Goal: Task Accomplishment & Management: Complete application form

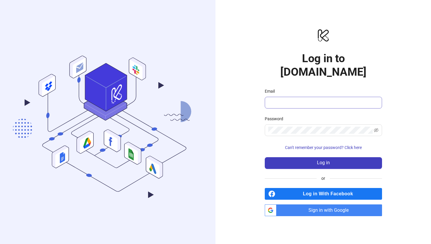
click at [280, 97] on span at bounding box center [323, 103] width 117 height 12
click at [292, 205] on span "Sign in with Google" at bounding box center [330, 210] width 103 height 12
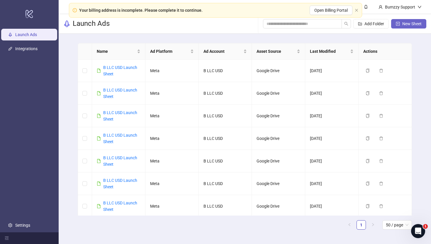
click at [408, 22] on span "New Sheet" at bounding box center [411, 23] width 19 height 5
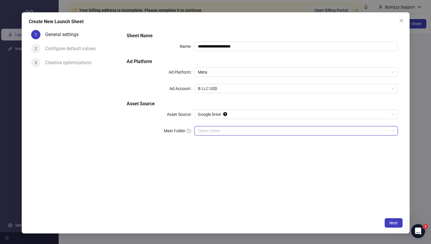
click at [217, 127] on input "Main Folder" at bounding box center [293, 130] width 191 height 9
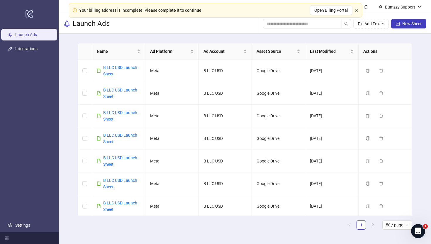
click at [355, 11] on icon "close" at bounding box center [357, 10] width 4 height 4
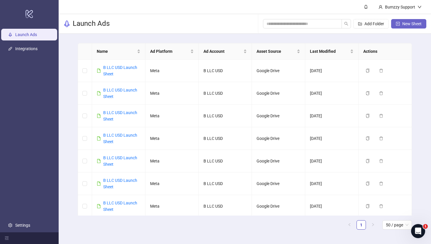
click at [394, 24] on button "New Sheet" at bounding box center [408, 23] width 35 height 9
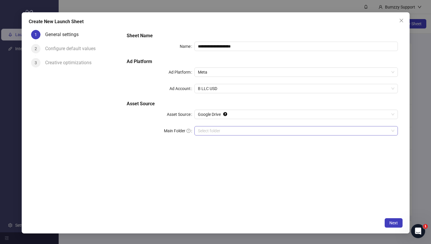
click at [206, 135] on div "Select folder" at bounding box center [295, 130] width 203 height 9
click at [394, 222] on span "Next" at bounding box center [393, 222] width 8 height 5
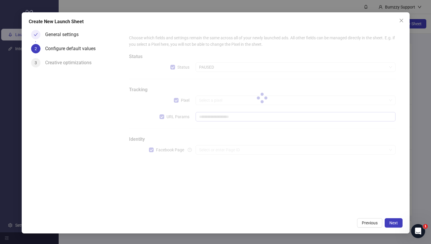
type input "**********"
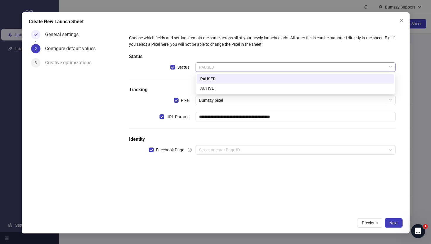
click at [234, 65] on span "PAUSED" at bounding box center [295, 67] width 193 height 9
click at [223, 86] on div "ACTIVE" at bounding box center [295, 88] width 190 height 6
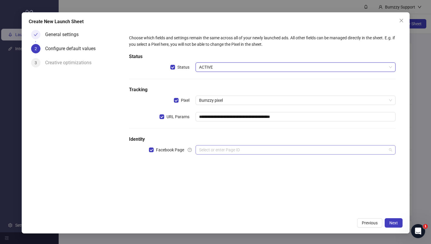
click at [220, 151] on input "search" at bounding box center [292, 149] width 187 height 9
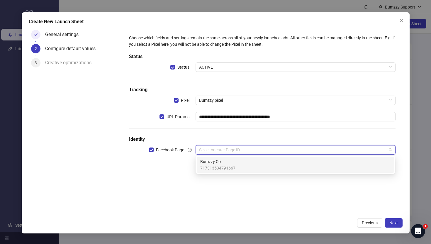
click at [220, 164] on span "Bumzzy Co" at bounding box center [217, 161] width 35 height 6
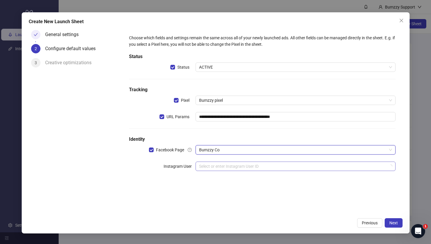
click at [222, 166] on input "search" at bounding box center [292, 166] width 187 height 9
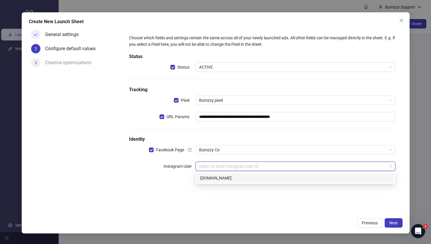
click at [225, 176] on div "[DOMAIN_NAME]" at bounding box center [295, 178] width 190 height 6
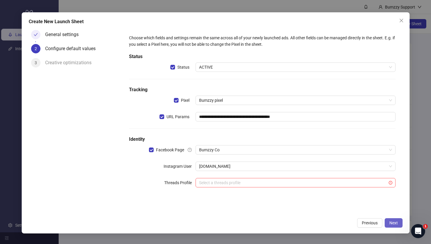
click at [394, 222] on span "Next" at bounding box center [393, 222] width 8 height 5
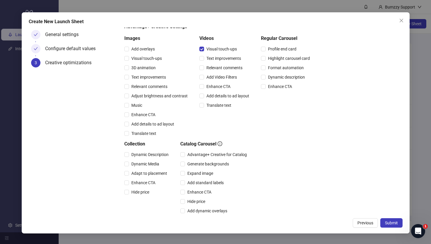
scroll to position [112, 0]
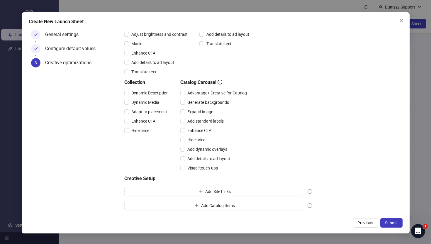
click at [400, 231] on div "Create New Launch Sheet General settings Configure default values 3 Creative op…" at bounding box center [216, 122] width 388 height 221
click at [396, 223] on span "Submit" at bounding box center [391, 222] width 13 height 5
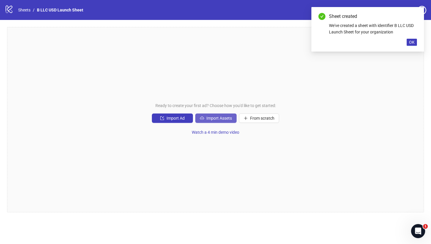
click at [214, 122] on button "Import Assets" at bounding box center [215, 117] width 41 height 9
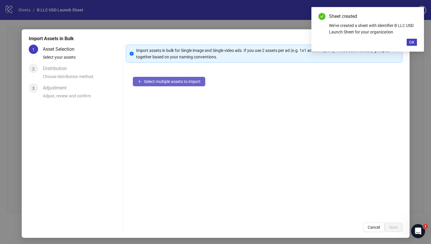
click at [151, 81] on span "Select multiple assets to import" at bounding box center [172, 81] width 57 height 5
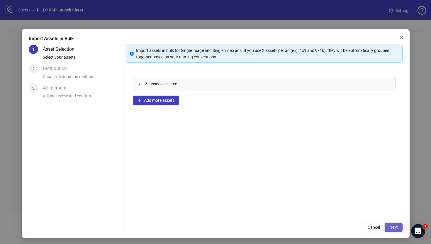
click at [394, 225] on span "Next" at bounding box center [393, 227] width 8 height 5
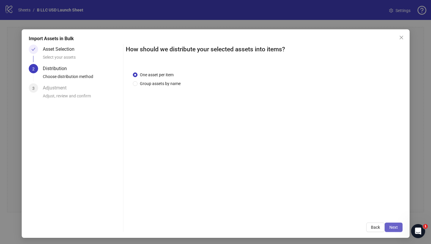
click at [395, 229] on button "Next" at bounding box center [393, 226] width 18 height 9
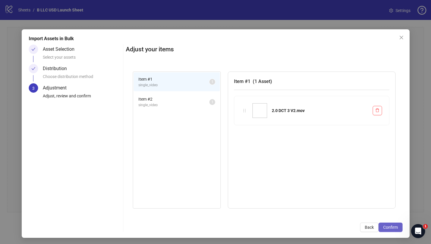
click at [394, 226] on span "Confirm" at bounding box center [390, 227] width 15 height 5
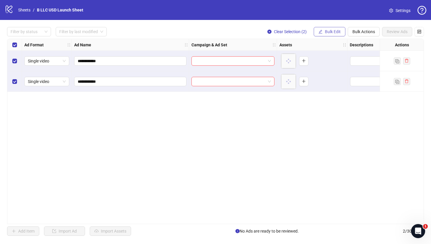
click at [327, 29] on span "Bulk Edit" at bounding box center [333, 31] width 16 height 5
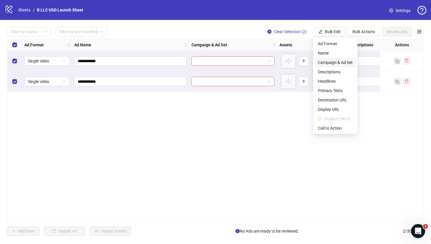
click at [327, 60] on span "Campaign & Ad Set" at bounding box center [335, 62] width 35 height 6
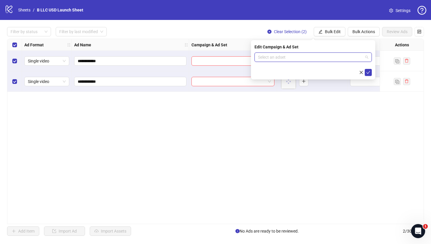
click at [303, 56] on input "search" at bounding box center [310, 57] width 105 height 9
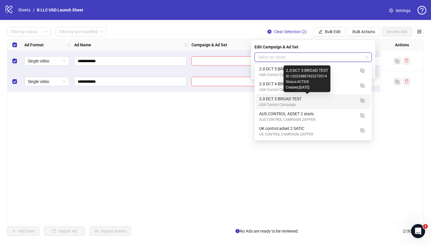
click at [302, 101] on div "2.0 DCT 3 BROAD TEST" at bounding box center [307, 99] width 96 height 6
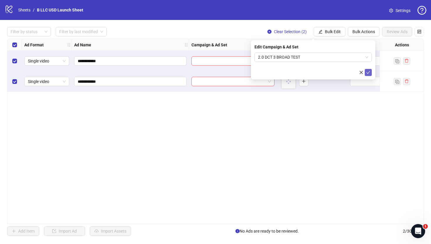
click at [369, 71] on icon "check" at bounding box center [368, 72] width 4 height 4
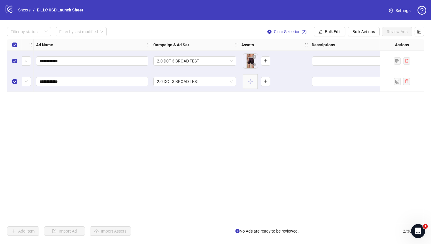
scroll to position [0, 31]
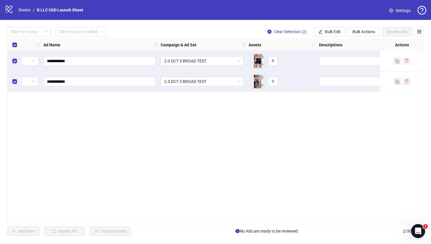
click at [13, 8] on icon "logo/logo-mobile" at bounding box center [9, 9] width 9 height 9
click at [27, 8] on link "Sheets" at bounding box center [24, 10] width 15 height 6
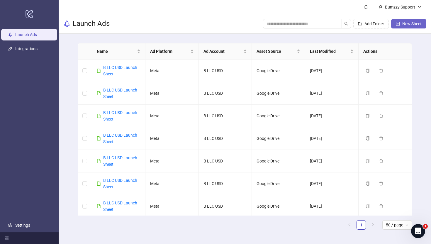
click at [420, 28] on button "New Sheet" at bounding box center [408, 23] width 35 height 9
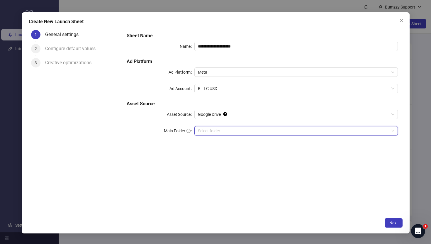
click at [226, 129] on input "Main Folder" at bounding box center [293, 130] width 191 height 9
click at [393, 221] on span "Next" at bounding box center [393, 222] width 8 height 5
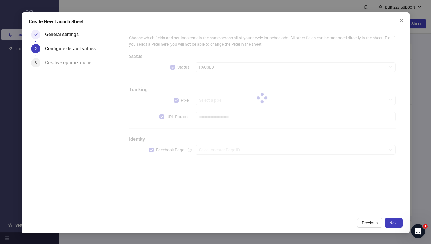
type input "**********"
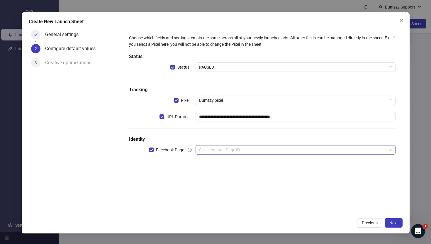
click at [248, 152] on input "search" at bounding box center [292, 149] width 187 height 9
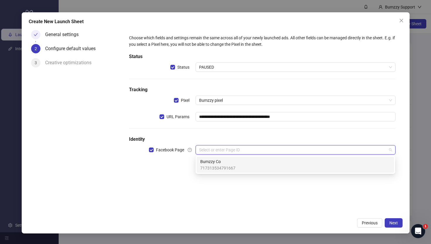
click at [245, 161] on div "Bumzzy Co 717313534791667" at bounding box center [295, 164] width 190 height 13
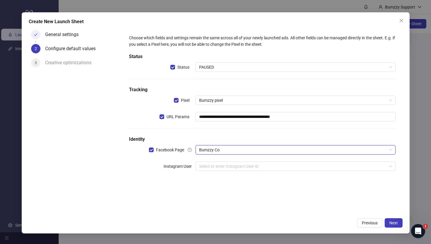
click at [321, 172] on div "**********" at bounding box center [262, 106] width 271 height 148
click at [319, 166] on input "search" at bounding box center [292, 166] width 187 height 9
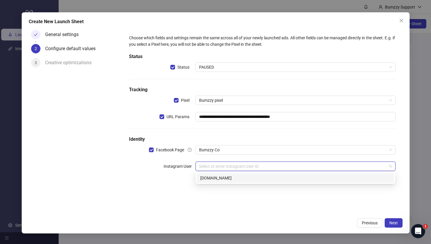
click at [311, 177] on div "[DOMAIN_NAME]" at bounding box center [295, 178] width 190 height 6
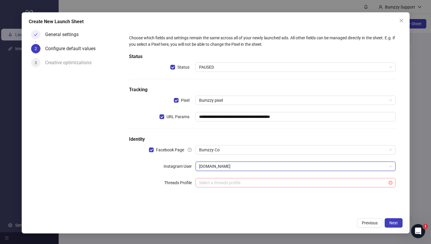
click at [346, 185] on input "search" at bounding box center [292, 182] width 187 height 9
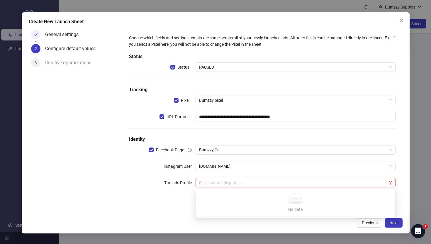
click at [323, 136] on h5 "Identity" at bounding box center [262, 139] width 266 height 7
click at [396, 223] on span "Next" at bounding box center [393, 222] width 8 height 5
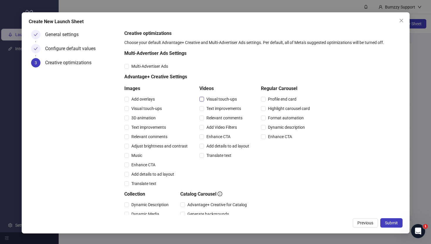
click at [220, 98] on span "Visual touch-ups" at bounding box center [221, 99] width 35 height 6
click at [393, 222] on span "Submit" at bounding box center [391, 222] width 13 height 5
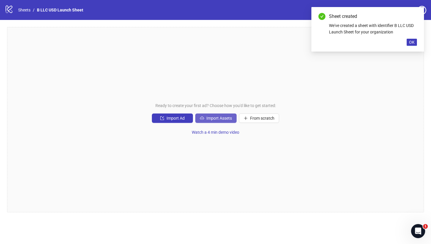
click at [216, 115] on button "Import Assets" at bounding box center [215, 117] width 41 height 9
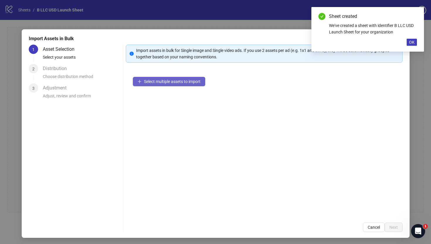
click at [172, 79] on span "Select multiple assets to import" at bounding box center [172, 81] width 57 height 5
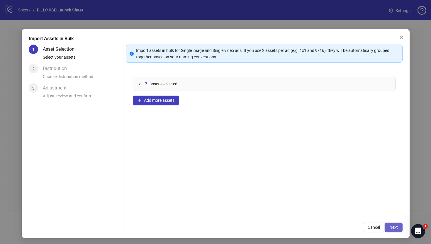
click at [392, 226] on span "Next" at bounding box center [393, 227] width 8 height 5
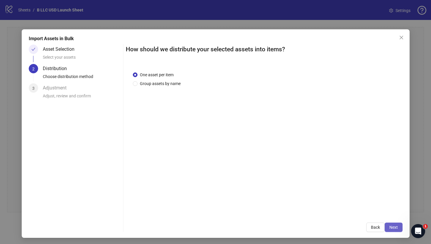
click at [390, 226] on span "Next" at bounding box center [393, 227] width 8 height 5
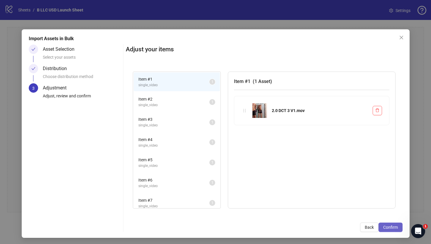
click at [390, 229] on span "Confirm" at bounding box center [390, 227] width 15 height 5
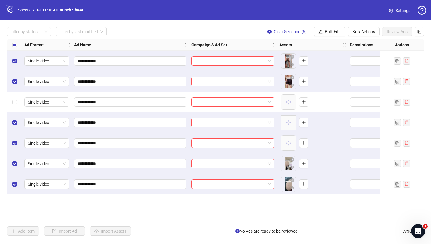
click at [14, 126] on div "Select row 4" at bounding box center [14, 122] width 15 height 21
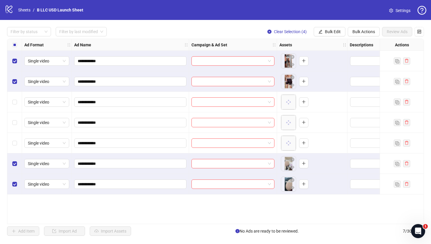
click at [15, 157] on div "Select row 6" at bounding box center [14, 163] width 15 height 21
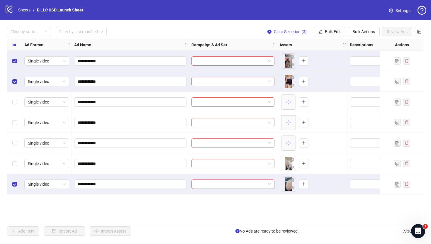
click at [15, 177] on div "Select row 7" at bounding box center [14, 184] width 15 height 21
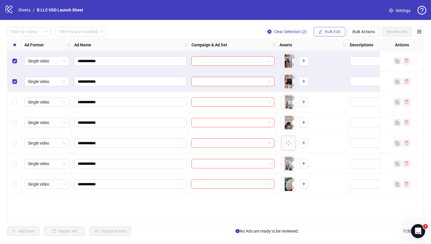
click at [331, 28] on button "Bulk Edit" at bounding box center [330, 31] width 32 height 9
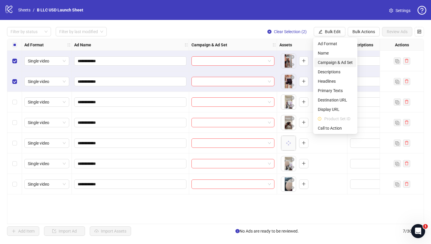
click at [336, 61] on span "Campaign & Ad Set" at bounding box center [335, 62] width 35 height 6
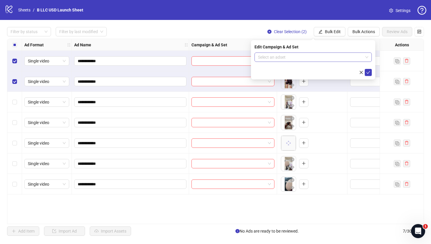
click at [293, 58] on input "search" at bounding box center [310, 57] width 105 height 9
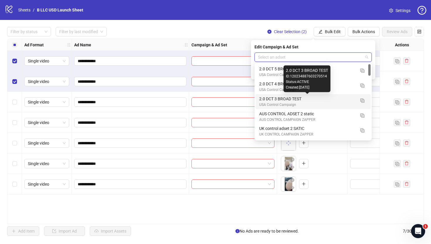
click at [290, 97] on div "2.0 DCT 3 BROAD TEST" at bounding box center [307, 99] width 96 height 6
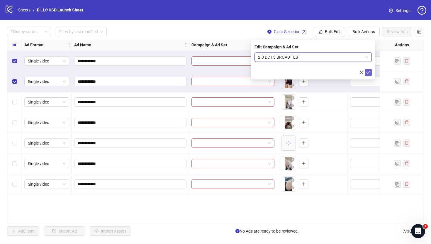
click at [368, 73] on icon "check" at bounding box center [368, 72] width 4 height 4
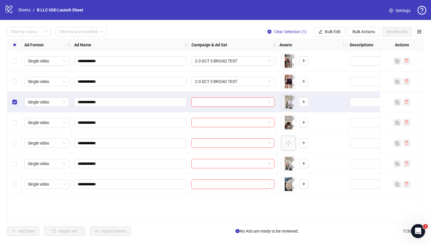
click at [11, 130] on div "Select row 4" at bounding box center [14, 122] width 15 height 21
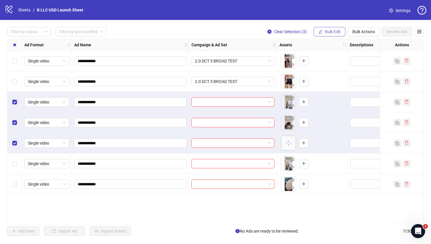
click at [332, 33] on span "Bulk Edit" at bounding box center [333, 31] width 16 height 5
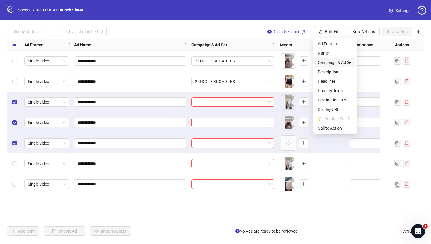
click at [330, 61] on span "Campaign & Ad Set" at bounding box center [335, 62] width 35 height 6
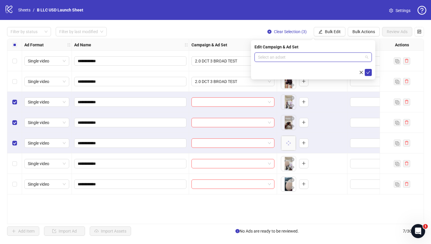
click at [309, 59] on input "search" at bounding box center [310, 57] width 105 height 9
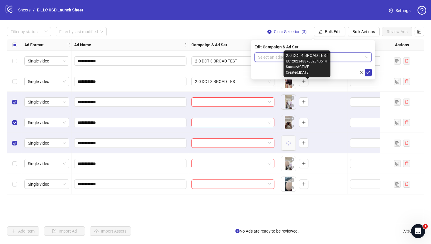
drag, startPoint x: 303, startPoint y: 74, endPoint x: 307, endPoint y: 70, distance: 6.0
click at [307, 70] on div "Created: [DATE]" at bounding box center [307, 73] width 42 height 6
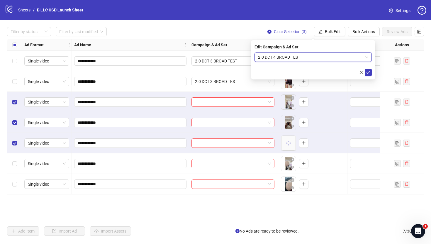
click at [277, 60] on span "2.0 DCT 4 BROAD TEST" at bounding box center [313, 57] width 110 height 9
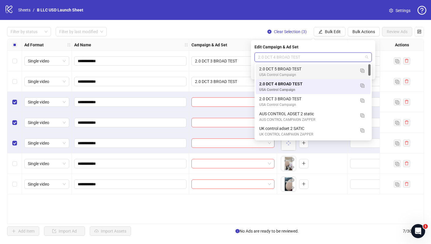
click at [278, 68] on div "2.0 DCT 5 BROAD TEST" at bounding box center [307, 69] width 96 height 6
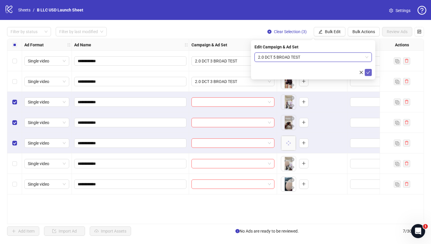
click at [367, 70] on icon "check" at bounding box center [368, 72] width 4 height 4
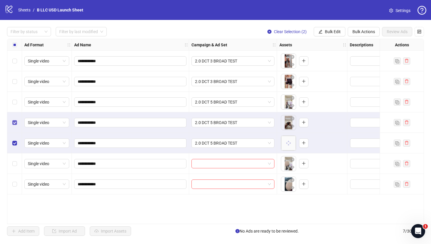
click at [12, 125] on label "Select row 4" at bounding box center [14, 122] width 5 height 6
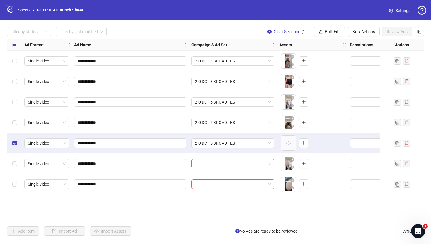
click at [12, 137] on div "Select row 5" at bounding box center [14, 143] width 15 height 21
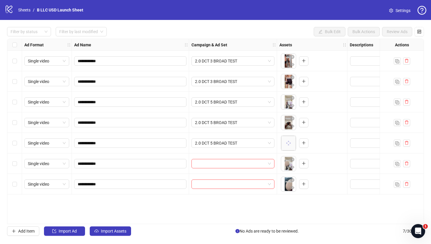
click at [13, 157] on div "Select row 6" at bounding box center [14, 163] width 15 height 21
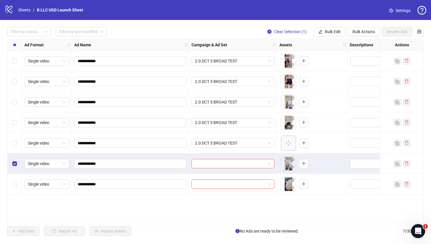
click at [17, 176] on div "Select row 7" at bounding box center [14, 184] width 15 height 21
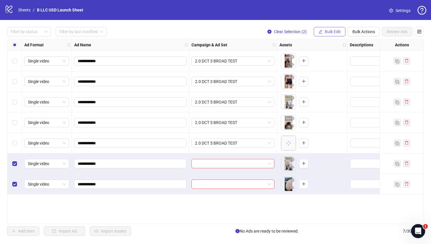
click at [318, 34] on span "button" at bounding box center [320, 31] width 4 height 5
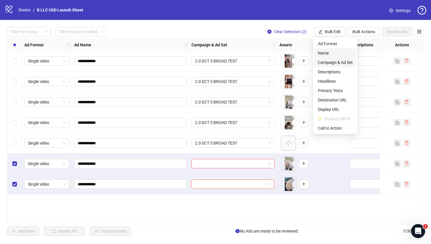
click at [332, 57] on li "Name" at bounding box center [335, 52] width 42 height 9
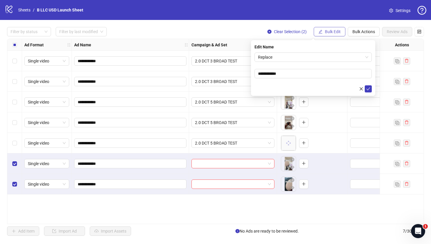
click at [335, 30] on span "Bulk Edit" at bounding box center [333, 31] width 16 height 5
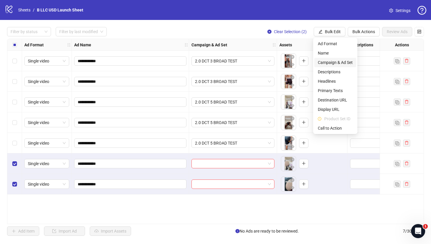
click at [330, 62] on span "Campaign & Ad Set" at bounding box center [335, 62] width 35 height 6
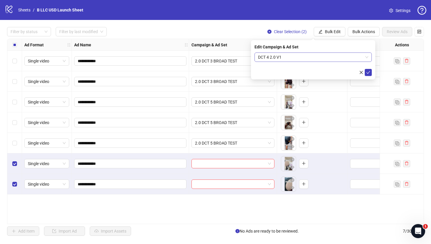
click at [326, 55] on span "DCT 4 2.0 V1" at bounding box center [313, 57] width 110 height 9
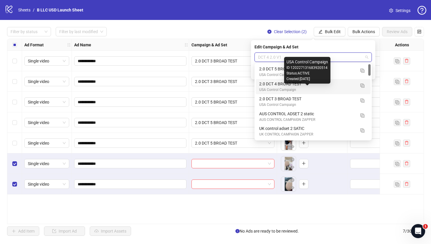
click at [306, 87] on div "USA Control Campaign" at bounding box center [307, 90] width 96 height 6
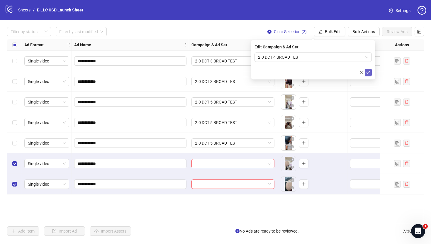
click at [371, 74] on button "submit" at bounding box center [368, 72] width 7 height 7
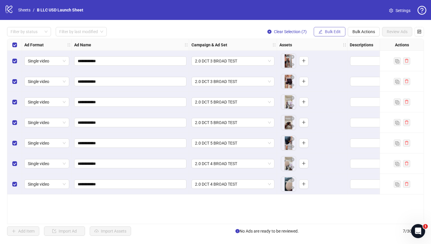
click at [326, 30] on span "Bulk Edit" at bounding box center [333, 31] width 16 height 5
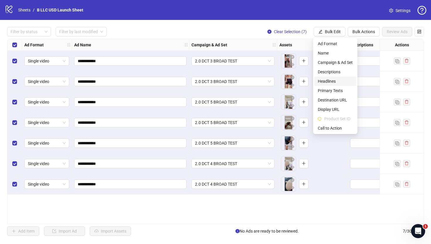
click at [325, 84] on span "Headlines" at bounding box center [335, 81] width 35 height 6
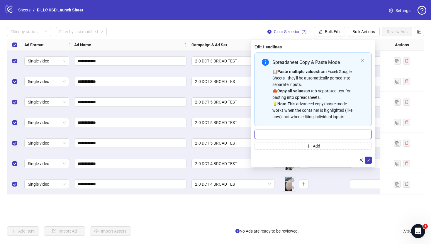
click at [299, 130] on input "Multi-input container - paste or copy values" at bounding box center [312, 134] width 117 height 9
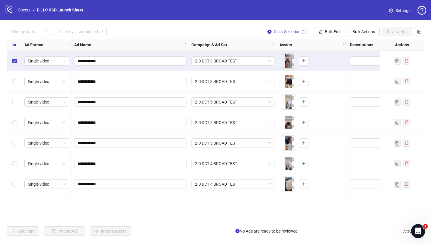
click at [20, 81] on div "Select row 2" at bounding box center [14, 81] width 15 height 21
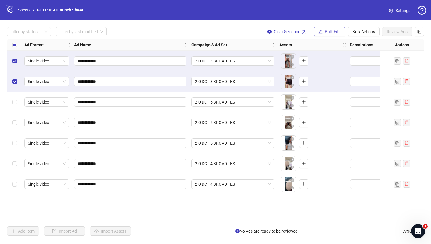
click at [323, 31] on button "Bulk Edit" at bounding box center [330, 31] width 32 height 9
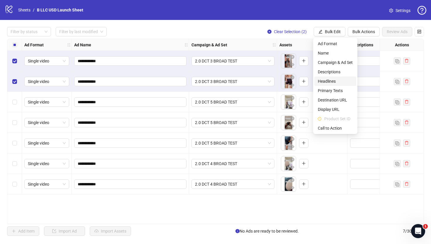
click at [334, 82] on span "Headlines" at bounding box center [335, 81] width 35 height 6
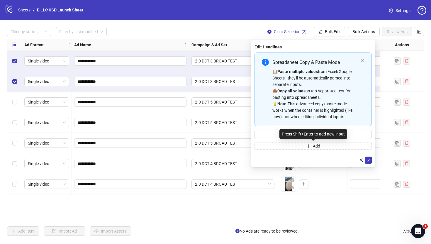
click at [287, 130] on div "Press Shift+Enter to add new input" at bounding box center [313, 134] width 68 height 10
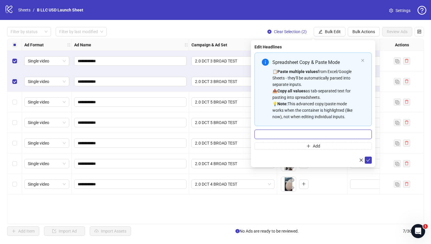
click at [271, 131] on input "Multi-input container - paste or copy values" at bounding box center [312, 134] width 117 height 9
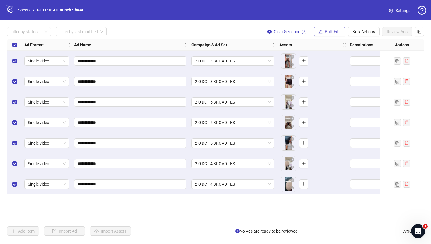
click at [328, 30] on span "Bulk Edit" at bounding box center [333, 31] width 16 height 5
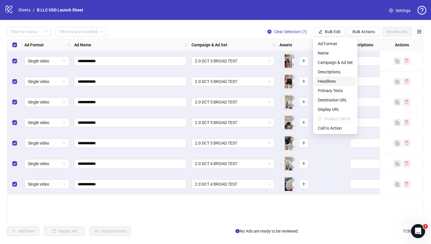
click at [336, 82] on span "Headlines" at bounding box center [335, 81] width 35 height 6
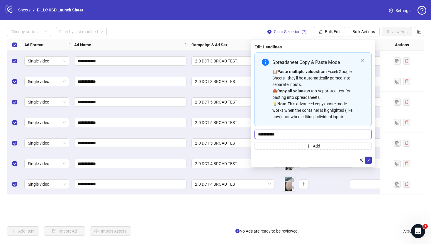
click at [301, 136] on input "**********" at bounding box center [312, 134] width 117 height 9
click at [268, 130] on input "**********" at bounding box center [312, 134] width 117 height 9
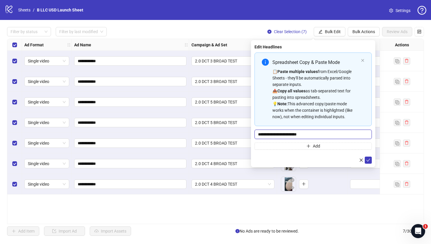
click at [269, 133] on input "**********" at bounding box center [312, 134] width 117 height 9
type input "**********"
click at [306, 146] on icon "plus" at bounding box center [308, 146] width 4 height 4
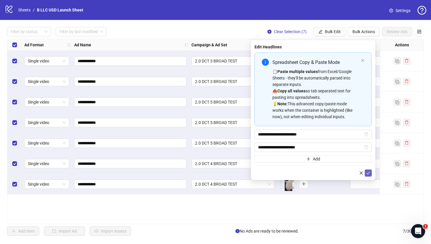
type input "**********"
click at [367, 175] on button "submit" at bounding box center [368, 172] width 7 height 7
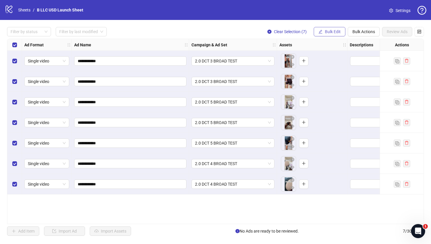
click at [332, 33] on span "Bulk Edit" at bounding box center [333, 31] width 16 height 5
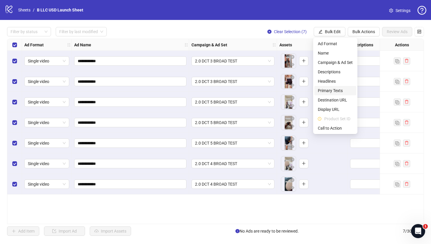
click at [332, 90] on span "Primary Texts" at bounding box center [335, 90] width 35 height 6
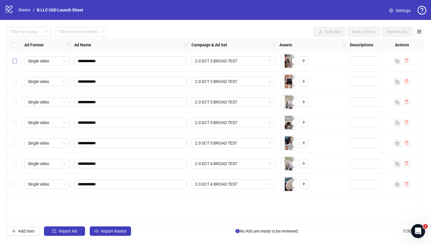
click at [12, 58] on label "Select row 1" at bounding box center [14, 61] width 5 height 6
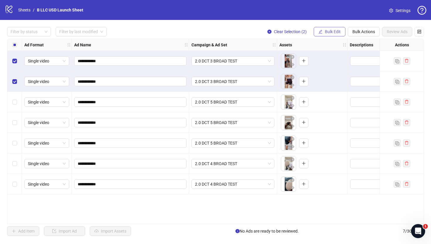
click at [331, 32] on span "Bulk Edit" at bounding box center [333, 31] width 16 height 5
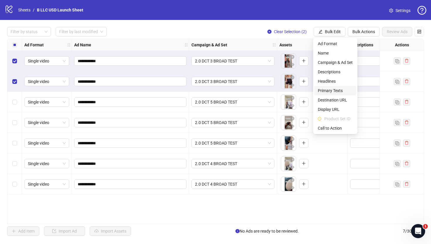
click at [330, 86] on li "Primary Texts" at bounding box center [335, 90] width 42 height 9
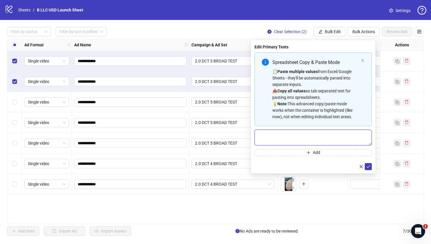
click at [286, 139] on textarea "Multi-text input container - paste or copy values" at bounding box center [312, 138] width 117 height 16
paste textarea "**********"
type textarea "**********"
click at [296, 154] on button "Add" at bounding box center [312, 152] width 117 height 7
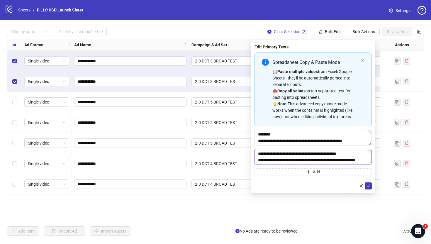
scroll to position [52, 0]
type textarea "**********"
click at [370, 188] on button "submit" at bounding box center [368, 185] width 7 height 7
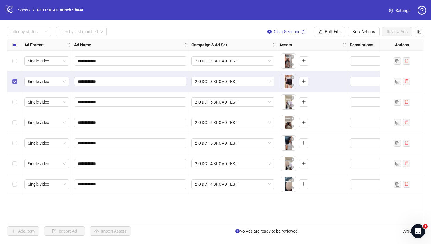
click at [13, 79] on label "Select row 2" at bounding box center [14, 81] width 5 height 6
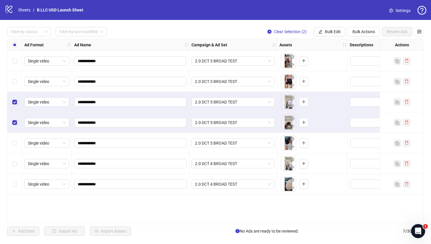
click at [17, 143] on div "Select row 5" at bounding box center [14, 143] width 15 height 21
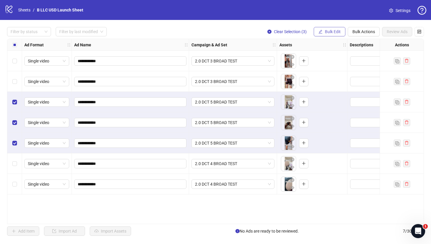
click at [334, 30] on span "Bulk Edit" at bounding box center [333, 31] width 16 height 5
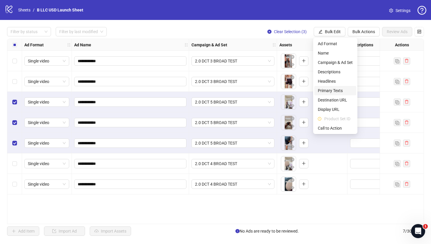
click at [326, 91] on span "Primary Texts" at bounding box center [335, 90] width 35 height 6
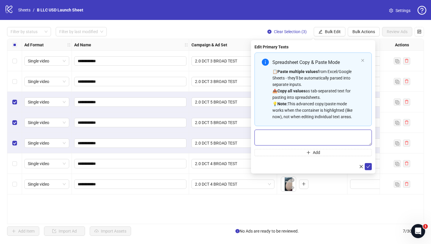
click at [297, 134] on textarea "Multi-text input container - paste or copy values" at bounding box center [312, 138] width 117 height 16
paste textarea "**********"
type textarea "**********"
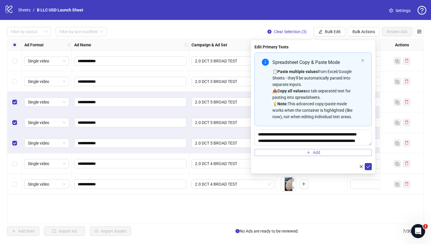
click at [292, 153] on button "Add" at bounding box center [312, 152] width 117 height 7
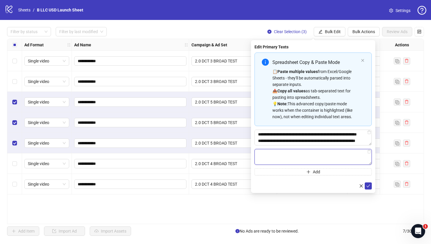
paste textarea "**********"
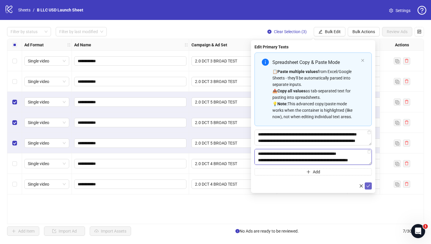
type textarea "**********"
click at [370, 187] on icon "check" at bounding box center [368, 186] width 4 height 4
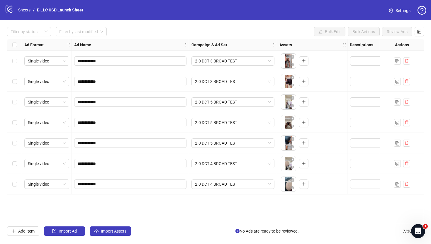
click at [12, 159] on div "Select row 6" at bounding box center [14, 163] width 15 height 21
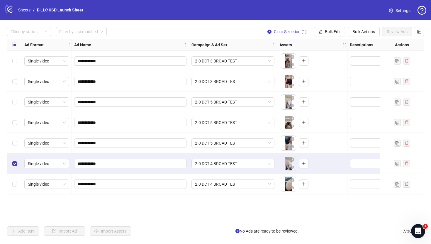
click at [12, 177] on div "Select row 7" at bounding box center [14, 184] width 15 height 21
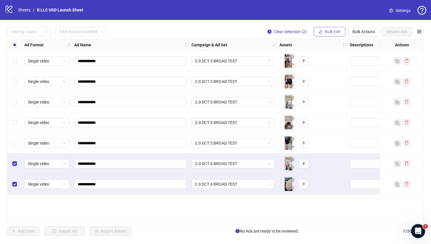
click at [335, 30] on span "Bulk Edit" at bounding box center [333, 31] width 16 height 5
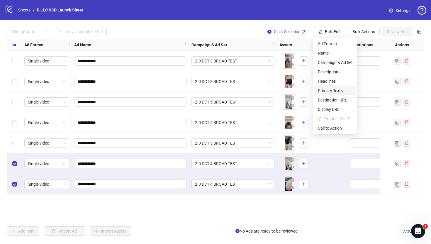
click at [330, 89] on span "Primary Texts" at bounding box center [335, 90] width 35 height 6
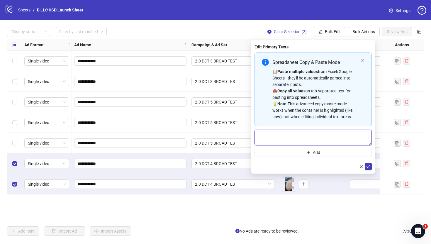
click at [289, 136] on textarea "Multi-text input container - paste or copy values" at bounding box center [312, 138] width 117 height 16
paste textarea "**********"
type textarea "**********"
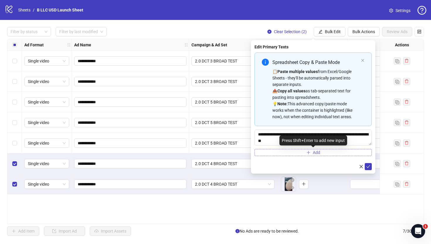
click at [289, 151] on button "Add" at bounding box center [312, 152] width 117 height 7
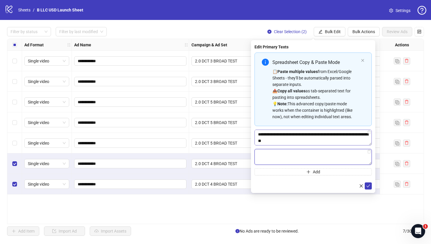
paste textarea "**********"
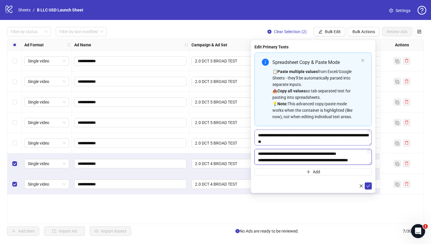
scroll to position [59, 0]
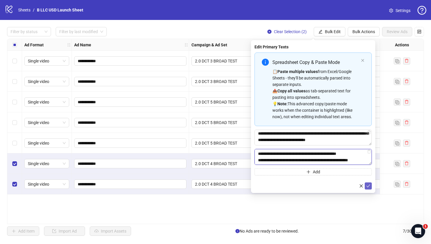
type textarea "**********"
click at [369, 185] on icon "check" at bounding box center [368, 186] width 4 height 4
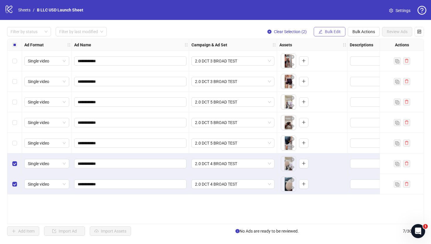
click at [328, 28] on button "Bulk Edit" at bounding box center [330, 31] width 32 height 9
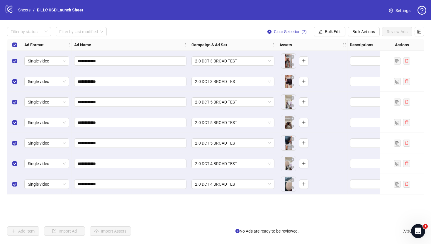
click at [328, 27] on div "**********" at bounding box center [215, 131] width 431 height 223
click at [330, 22] on div "**********" at bounding box center [215, 131] width 431 height 223
click at [329, 30] on span "Bulk Edit" at bounding box center [333, 31] width 16 height 5
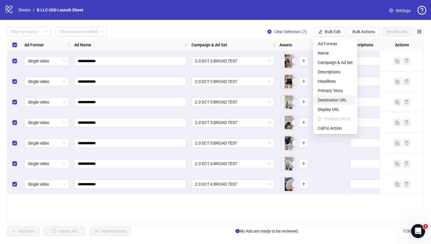
click at [328, 100] on span "Destination URL" at bounding box center [335, 100] width 35 height 6
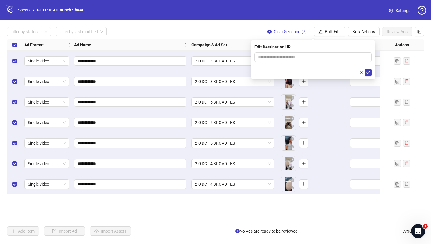
click at [279, 52] on div "Edit Destination URL" at bounding box center [313, 59] width 124 height 39
click at [279, 52] on span at bounding box center [312, 56] width 117 height 9
click at [279, 57] on input "text" at bounding box center [310, 57] width 105 height 6
paste input "**********"
drag, startPoint x: 293, startPoint y: 57, endPoint x: 250, endPoint y: 58, distance: 43.4
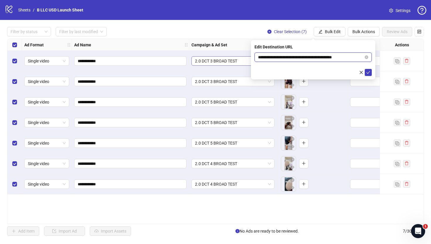
click at [251, 58] on body "**********" at bounding box center [215, 122] width 431 height 244
type input "**********"
click at [367, 71] on icon "check" at bounding box center [368, 72] width 4 height 4
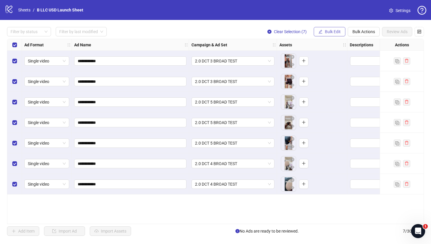
click at [331, 31] on span "Bulk Edit" at bounding box center [333, 31] width 16 height 5
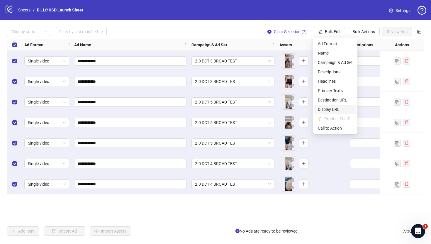
click at [338, 110] on span "Display URL" at bounding box center [335, 109] width 35 height 6
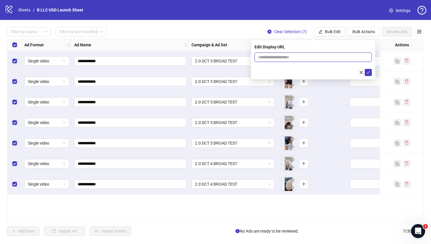
click at [299, 58] on input "text" at bounding box center [312, 56] width 117 height 9
paste input "**********"
type input "**********"
click at [370, 71] on icon "check" at bounding box center [368, 72] width 4 height 4
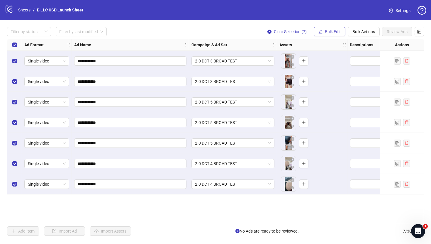
click at [338, 34] on span "Bulk Edit" at bounding box center [333, 31] width 16 height 5
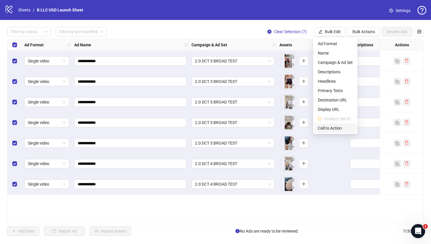
click at [333, 126] on span "Call to Action" at bounding box center [335, 128] width 35 height 6
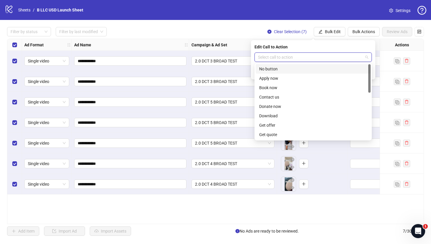
click at [320, 53] on input "search" at bounding box center [310, 57] width 105 height 9
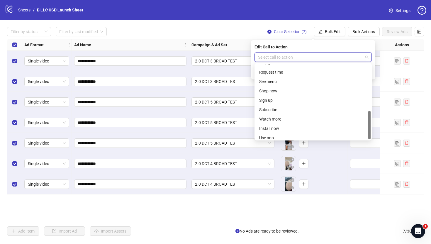
scroll to position [122, 0]
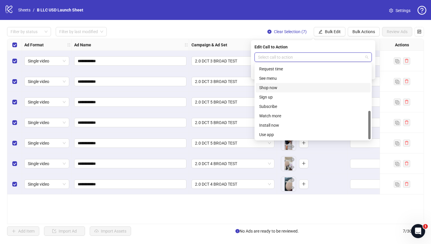
click at [299, 88] on div "Shop now" at bounding box center [313, 87] width 108 height 6
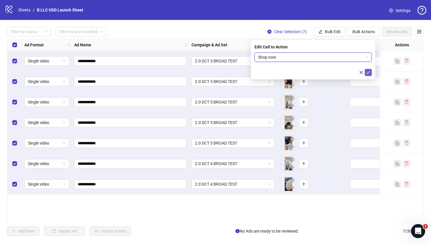
click at [369, 75] on button "submit" at bounding box center [368, 72] width 7 height 7
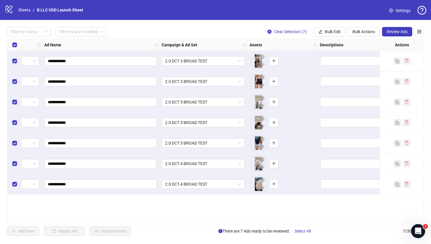
scroll to position [0, 0]
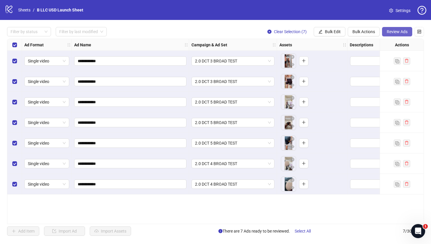
click at [396, 33] on span "Review Ads" at bounding box center [396, 31] width 21 height 5
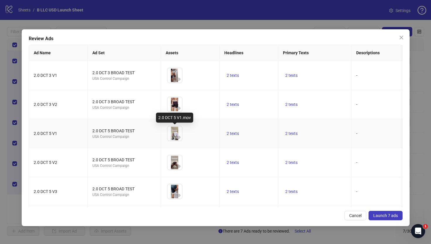
scroll to position [57, 0]
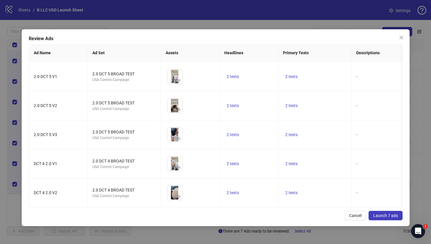
click at [396, 217] on span "Launch 7 ads" at bounding box center [385, 215] width 25 height 5
